Goal: Browse casually

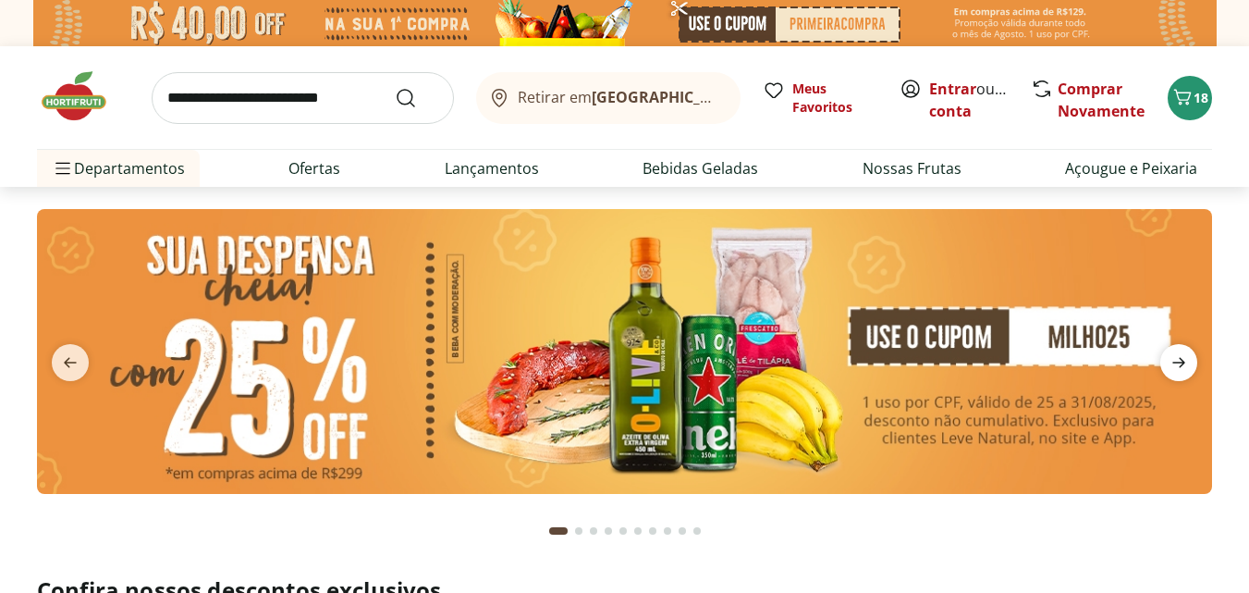
click at [1181, 354] on icon "next" at bounding box center [1179, 362] width 22 height 22
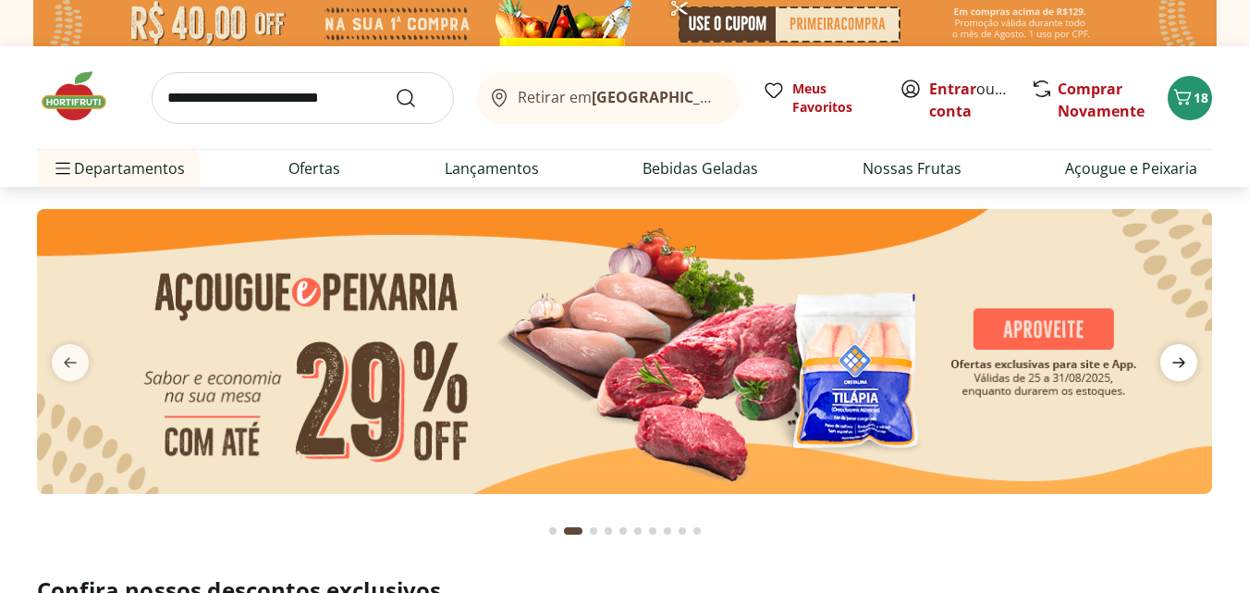
click at [1181, 354] on icon "next" at bounding box center [1179, 362] width 22 height 22
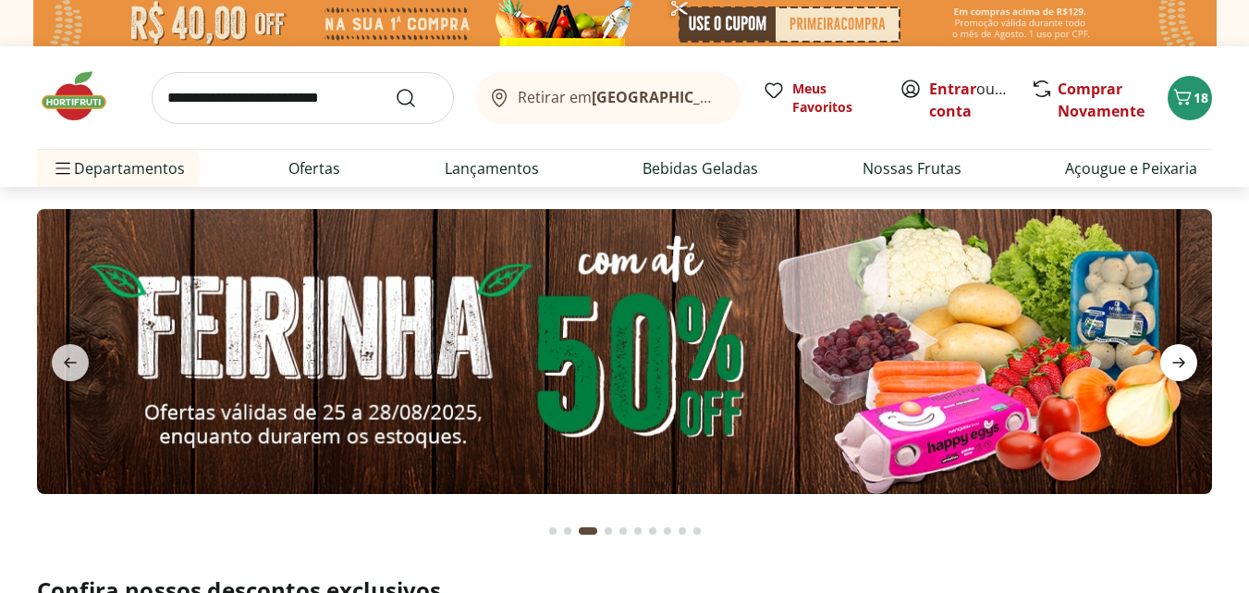
click at [1181, 354] on icon "next" at bounding box center [1179, 362] width 22 height 22
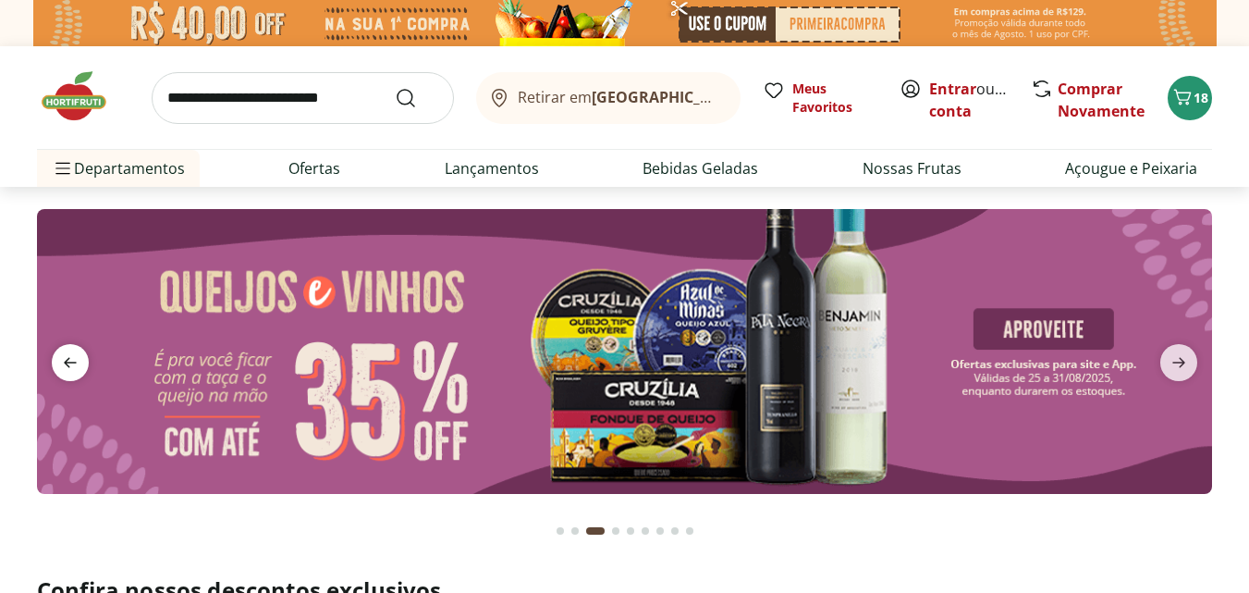
click at [76, 354] on icon "previous" at bounding box center [70, 362] width 22 height 22
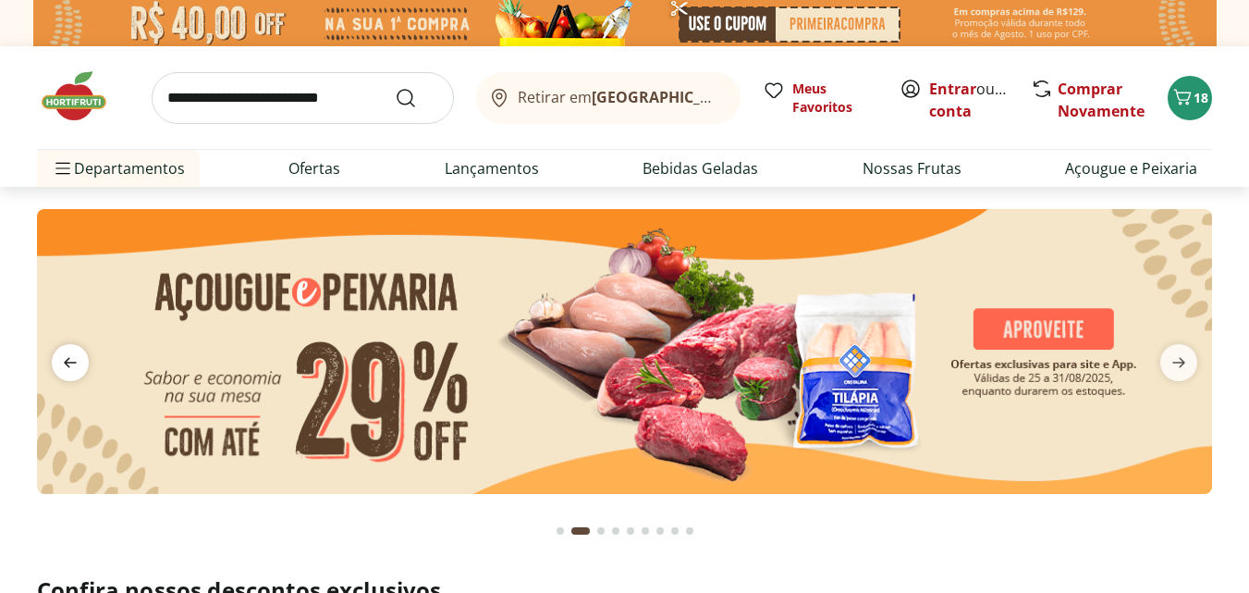
click at [76, 354] on icon "previous" at bounding box center [70, 362] width 22 height 22
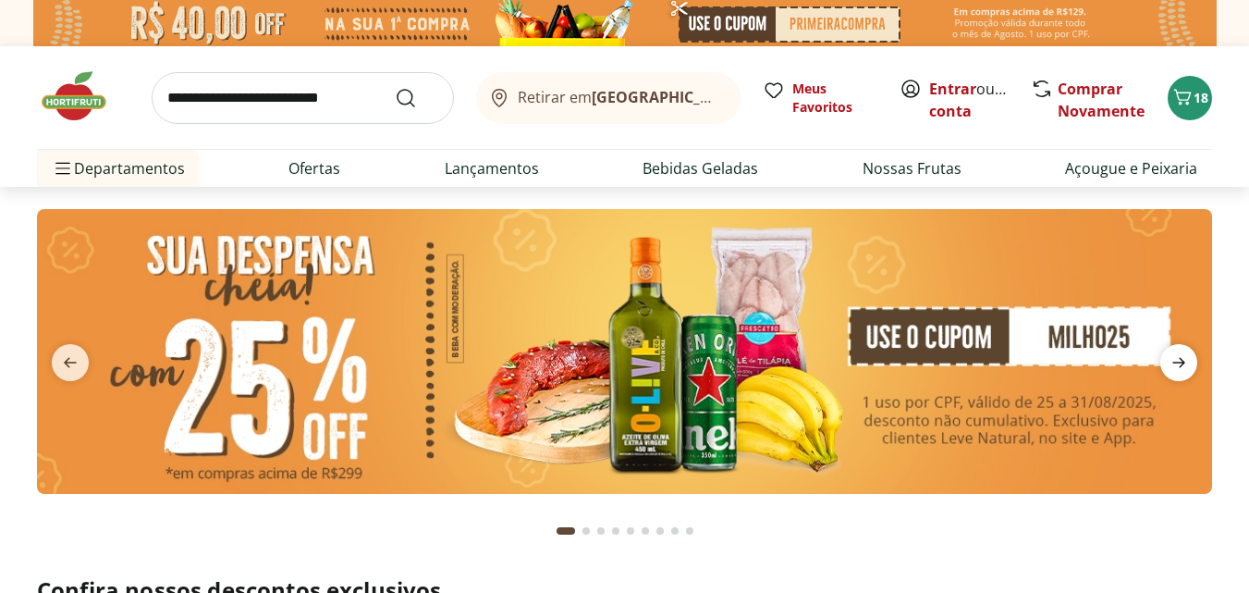
click at [1182, 362] on icon "next" at bounding box center [1179, 363] width 13 height 10
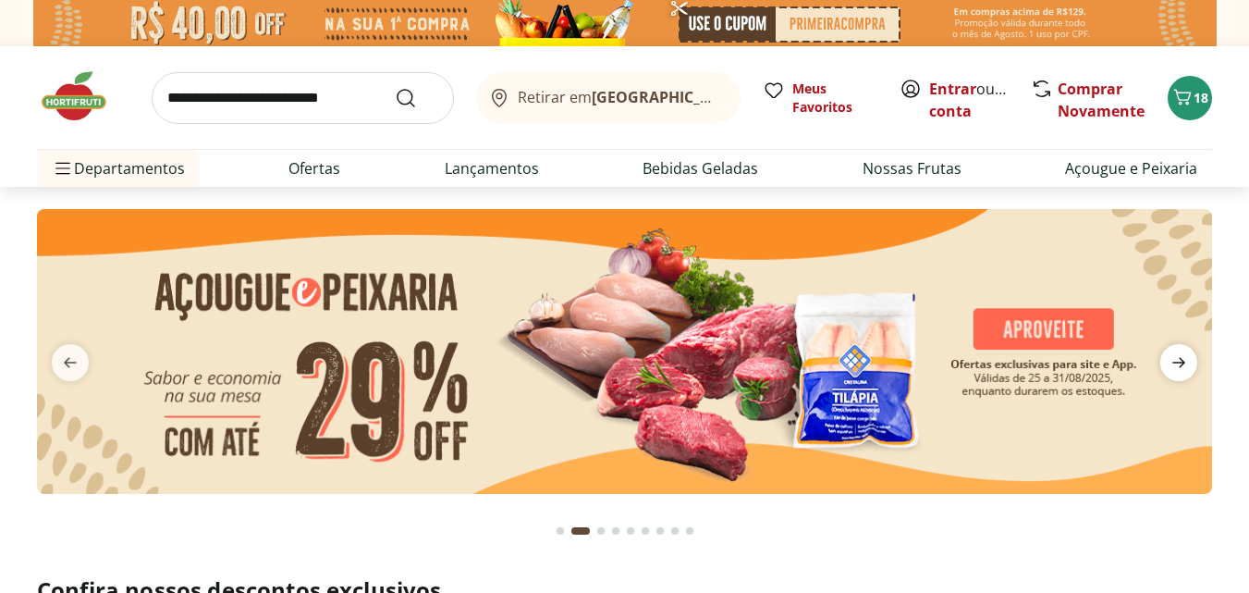
click at [1182, 362] on icon "next" at bounding box center [1179, 363] width 13 height 10
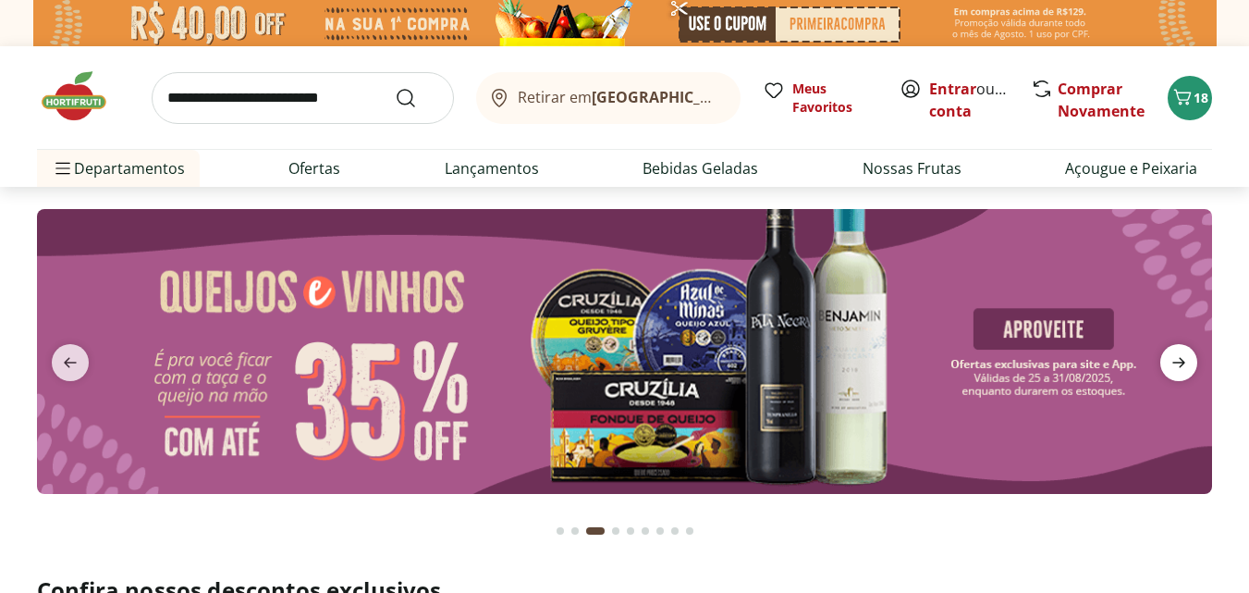
click at [1182, 362] on icon "next" at bounding box center [1179, 363] width 13 height 10
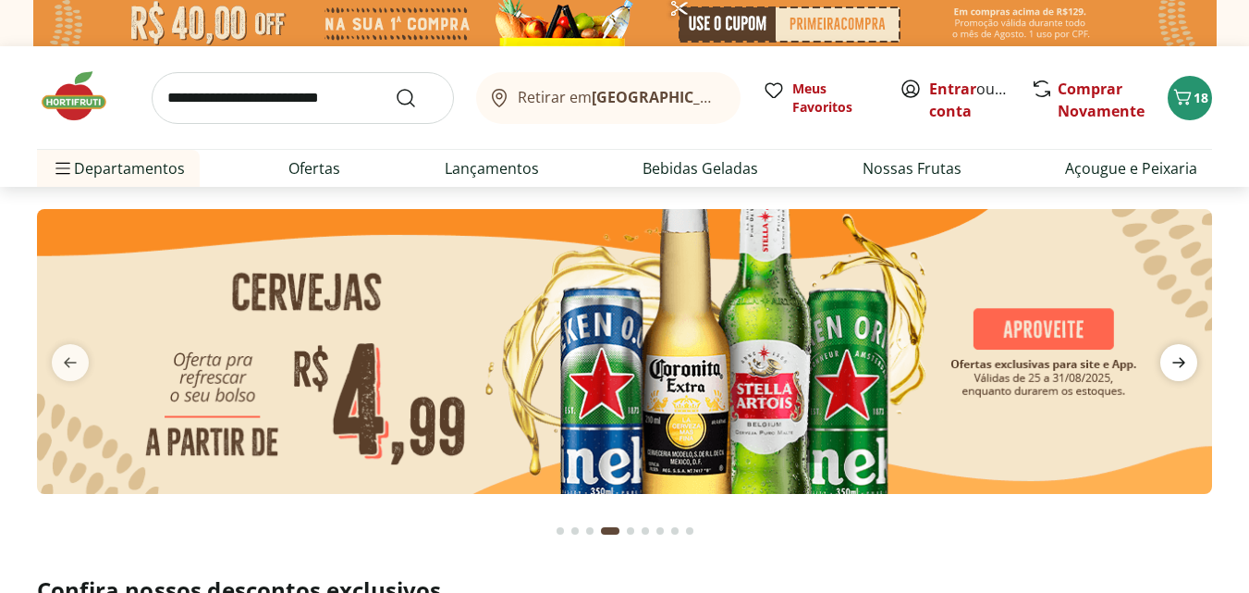
click at [1182, 362] on icon "next" at bounding box center [1179, 363] width 13 height 10
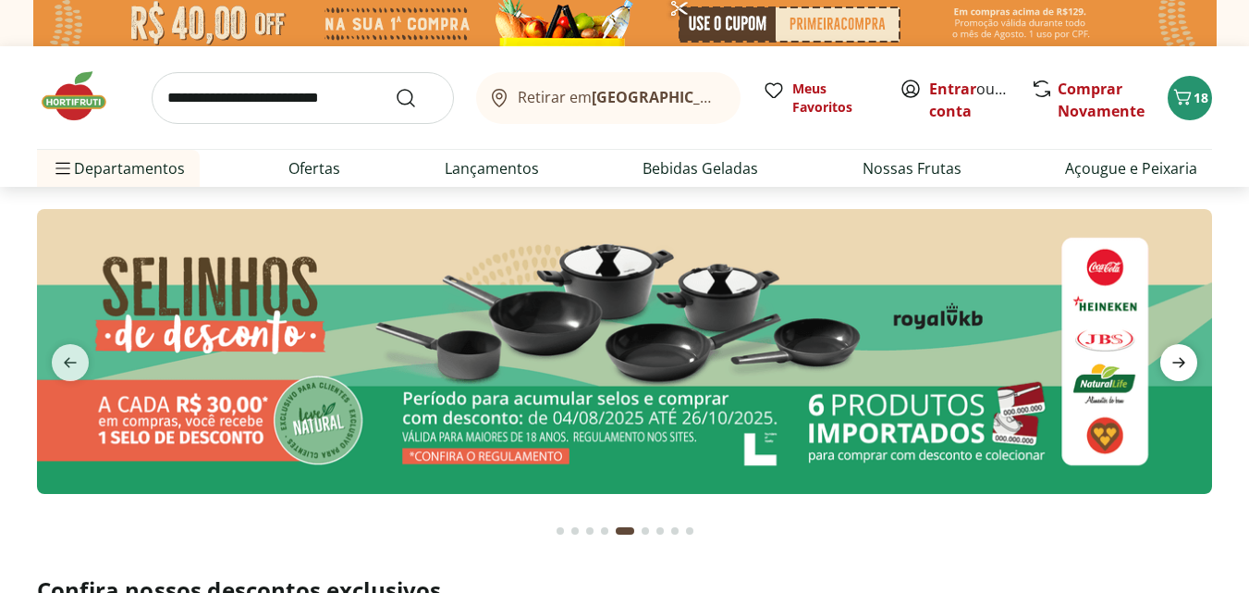
click at [1182, 362] on icon "next" at bounding box center [1179, 363] width 13 height 10
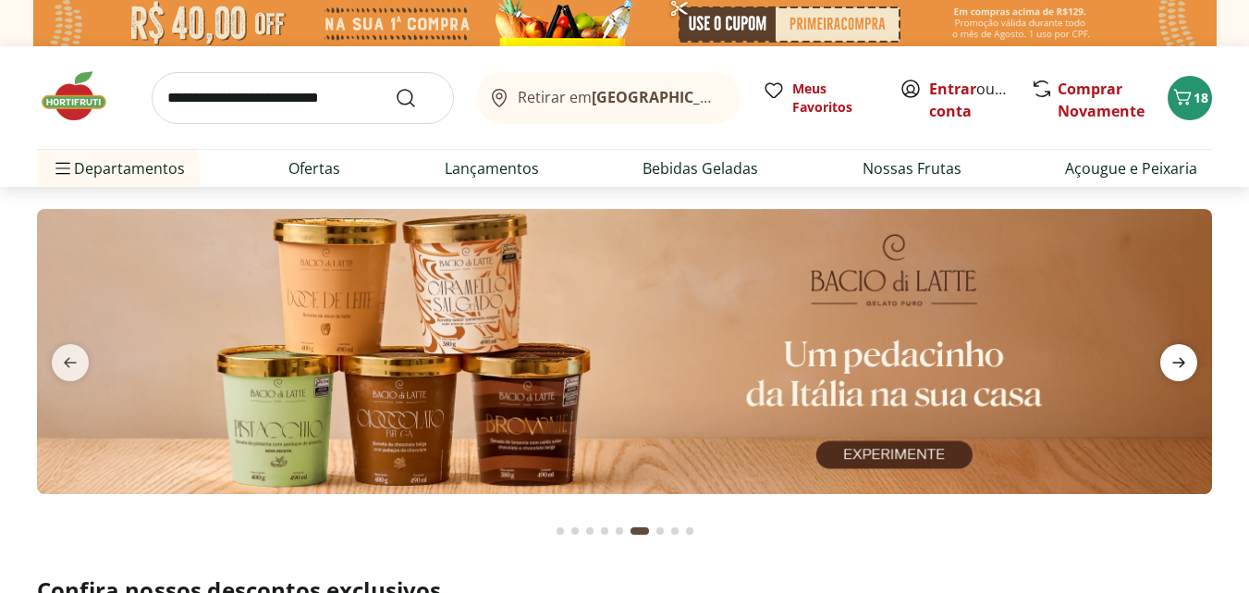
click at [1182, 362] on icon "next" at bounding box center [1179, 363] width 13 height 10
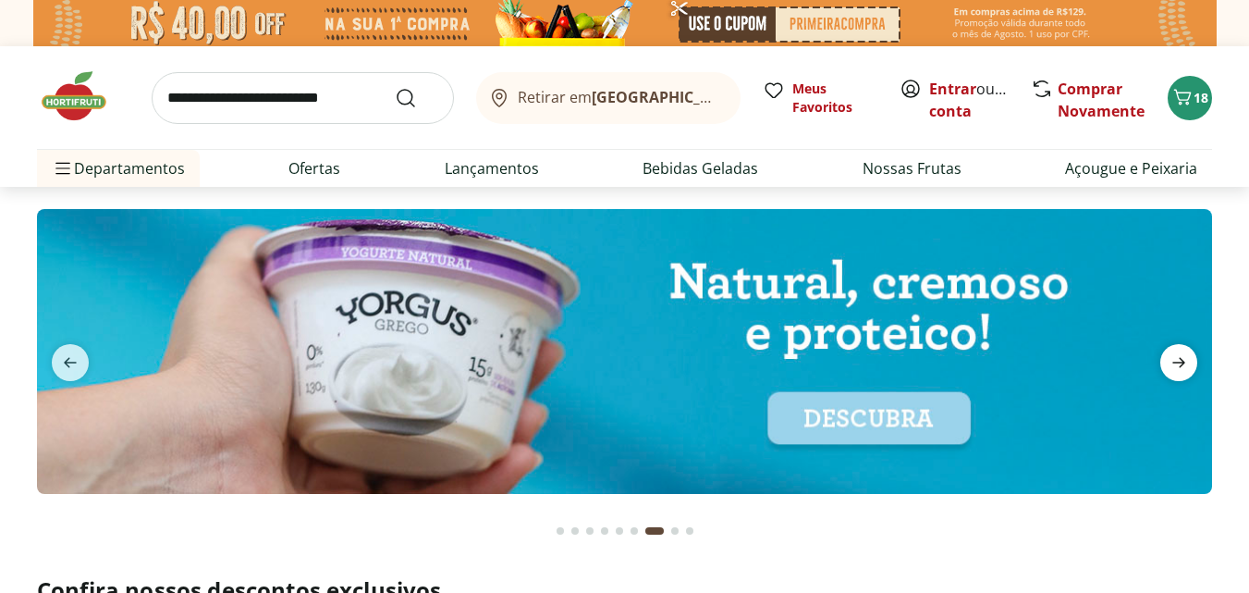
click at [1173, 362] on icon "next" at bounding box center [1179, 362] width 22 height 22
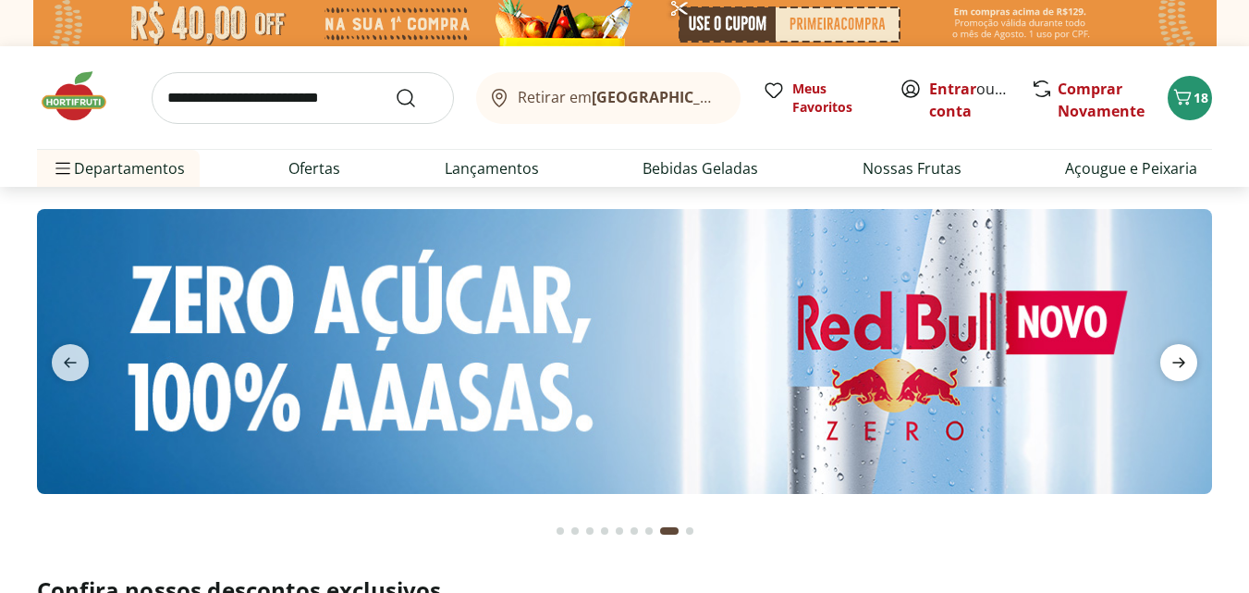
click at [1173, 362] on icon "next" at bounding box center [1179, 362] width 22 height 22
